Goal: Task Accomplishment & Management: Use online tool/utility

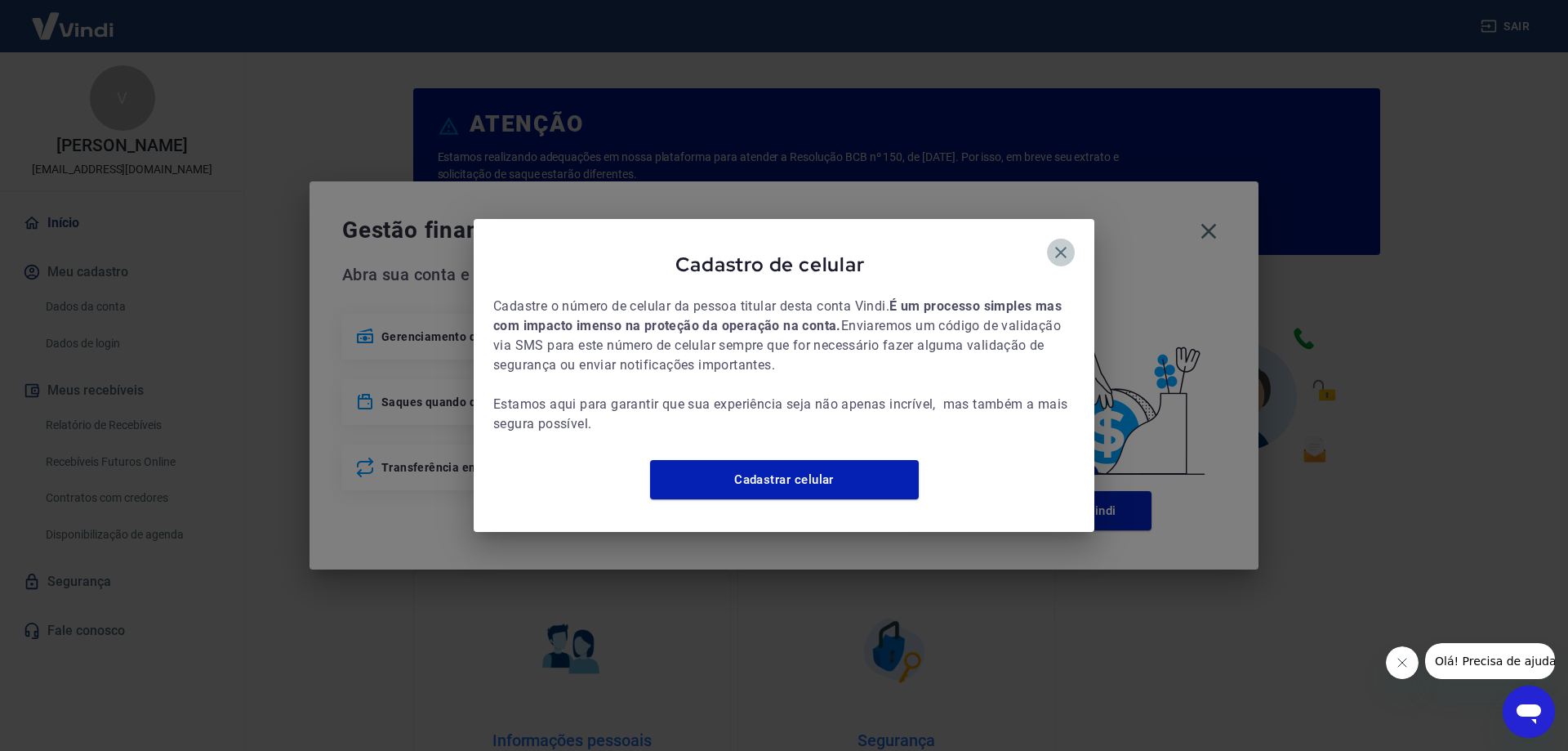
click at [1054, 247] on icon "button" at bounding box center [1060, 252] width 20 height 20
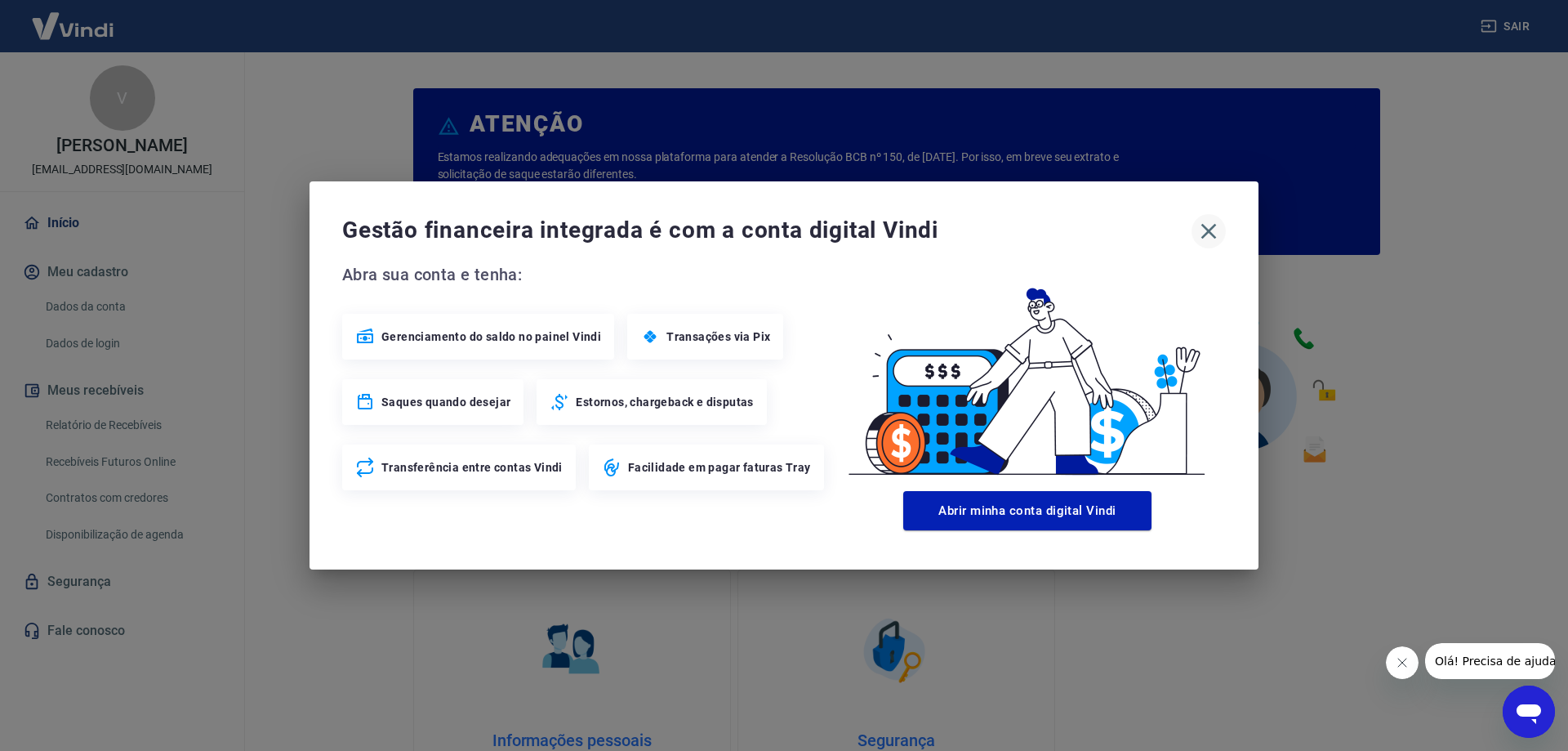
click at [1218, 231] on icon "button" at bounding box center [1209, 231] width 26 height 26
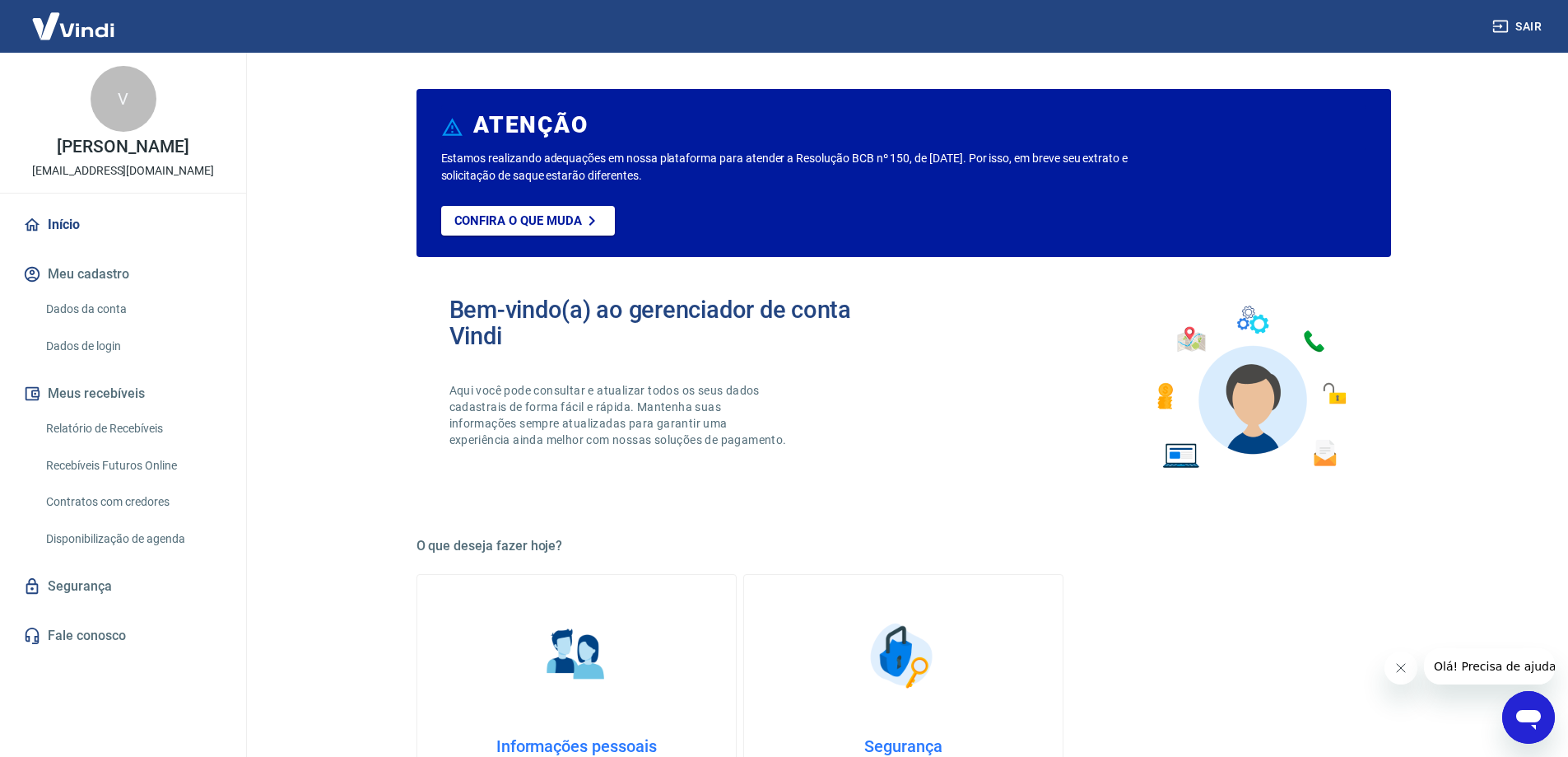
click at [151, 455] on link "Recebíveis Futuros Online" at bounding box center [133, 466] width 187 height 34
